Goal: Transaction & Acquisition: Purchase product/service

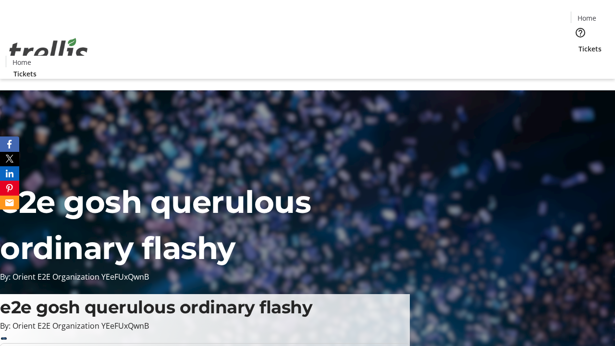
click at [578, 44] on span "Tickets" at bounding box center [589, 49] width 23 height 10
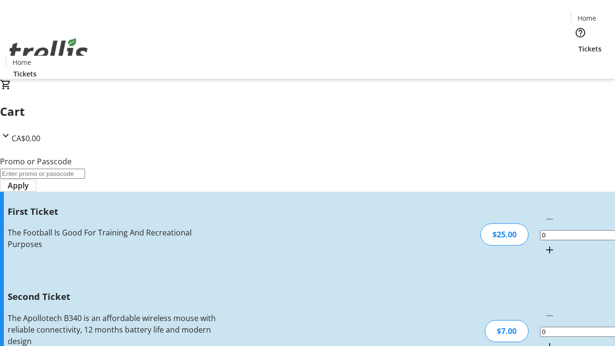
click at [544, 244] on mat-icon "Increment by one" at bounding box center [550, 250] width 12 height 12
type input "1"
click at [544, 341] on mat-icon "Increment by one" at bounding box center [550, 347] width 12 height 12
type input "2"
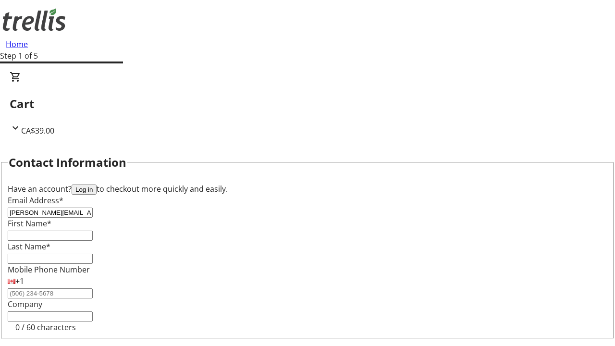
type input "[PERSON_NAME][EMAIL_ADDRESS][DOMAIN_NAME]"
type input "[PERSON_NAME]"
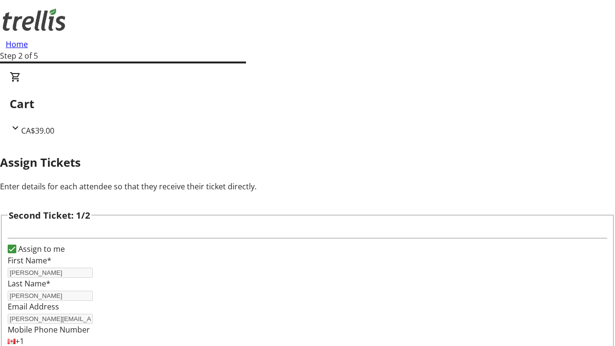
type input "[PERSON_NAME]"
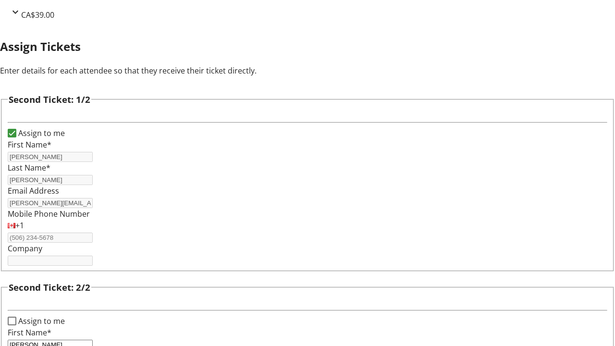
type input "[PERSON_NAME]"
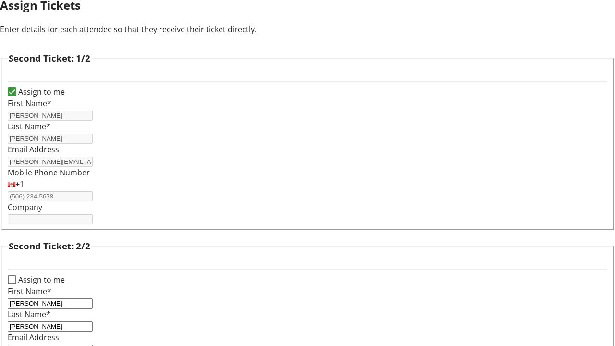
type input "[PERSON_NAME][EMAIL_ADDRESS][DOMAIN_NAME]"
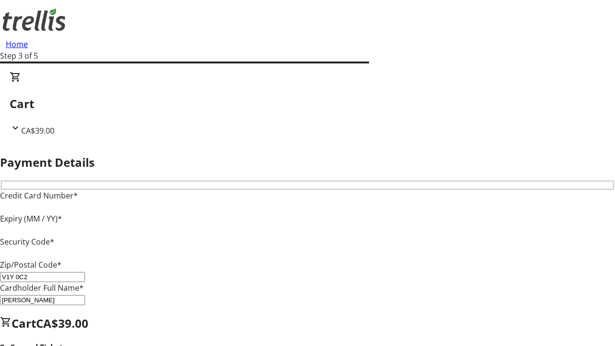
type input "V1Y 0C2"
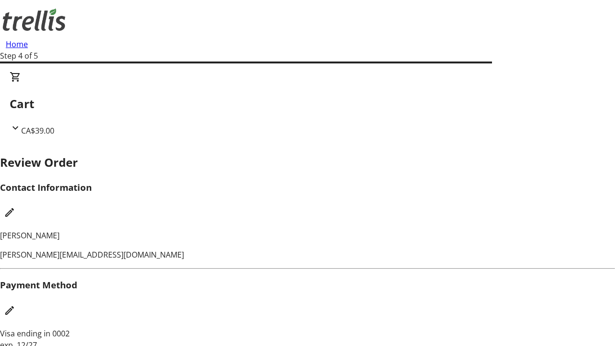
click at [15, 207] on mat-icon "Edit Contact Information" at bounding box center [10, 213] width 12 height 12
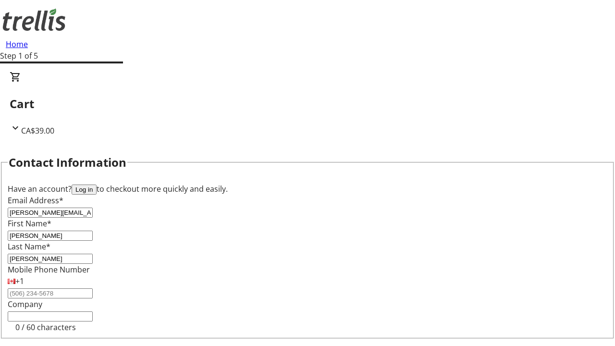
type input "[PERSON_NAME][EMAIL_ADDRESS][DOMAIN_NAME]"
type input "[PERSON_NAME]"
type input "Torp"
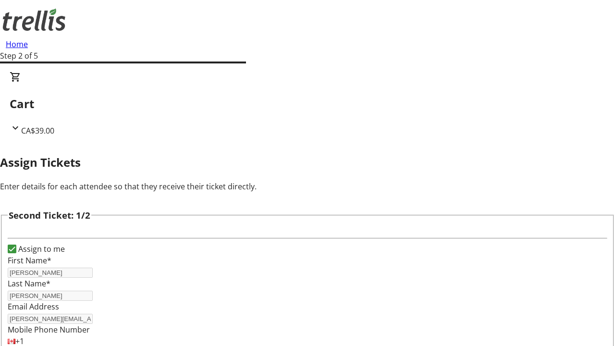
type input "New"
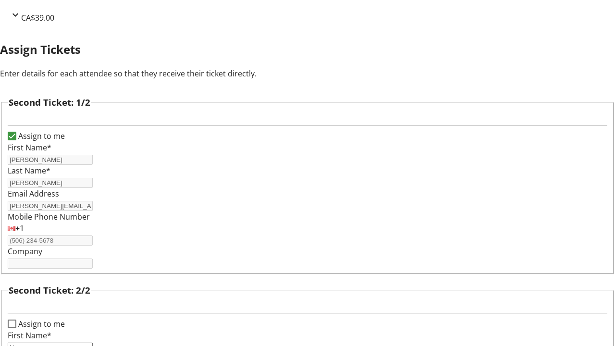
type input "Name"
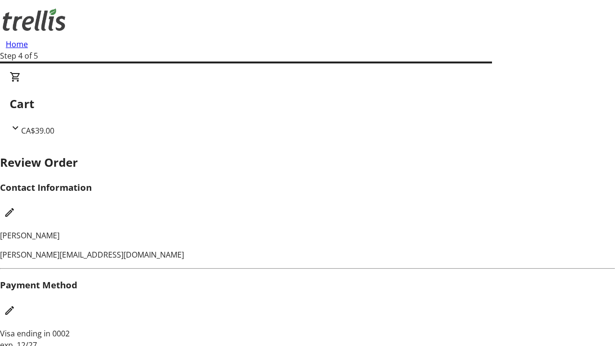
click at [15, 305] on mat-icon "Edit Payment Method" at bounding box center [10, 311] width 12 height 12
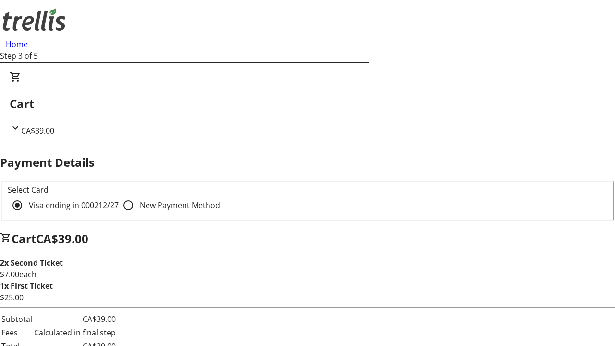
click at [119, 196] on input "New Payment Method" at bounding box center [128, 205] width 19 height 19
radio input "true"
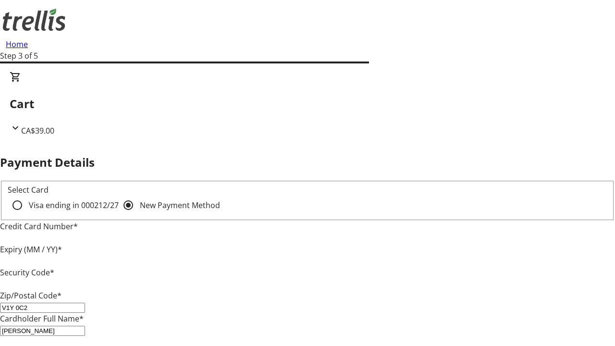
type input "V1Y 0C2"
